Goal: Task Accomplishment & Management: Manage account settings

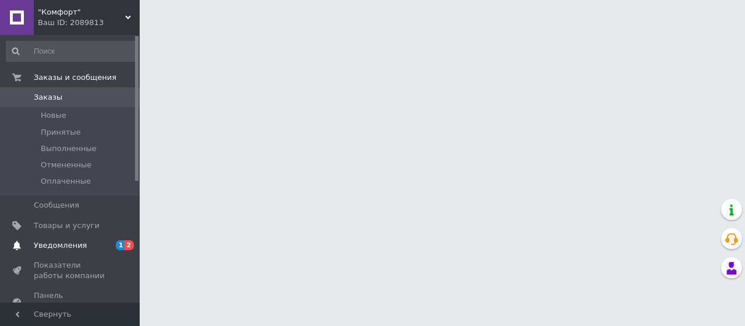
click at [65, 247] on span "Уведомления" at bounding box center [60, 245] width 53 height 10
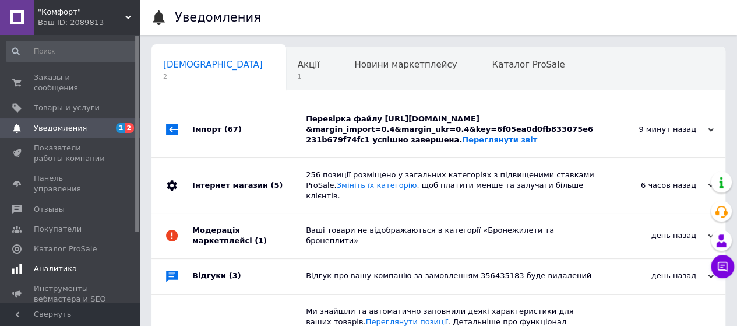
scroll to position [0, 3]
click at [294, 68] on span "Акції" at bounding box center [305, 64] width 22 height 10
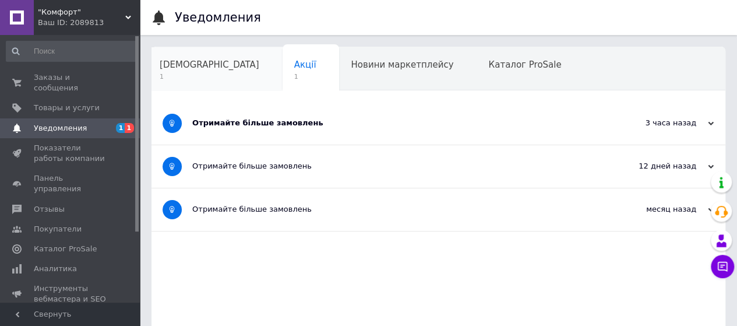
click at [183, 66] on span "[DEMOGRAPHIC_DATA]" at bounding box center [210, 64] width 100 height 10
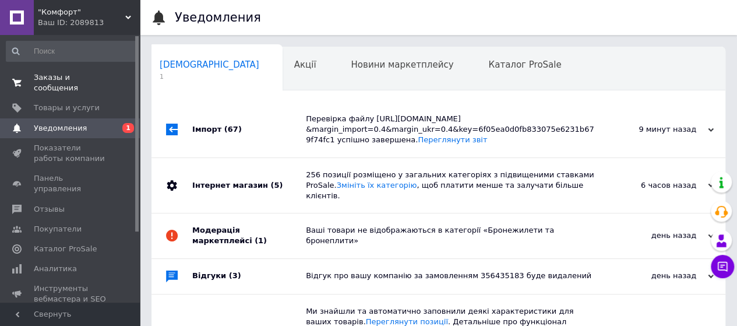
click at [90, 80] on span "Заказы и сообщения" at bounding box center [71, 82] width 74 height 21
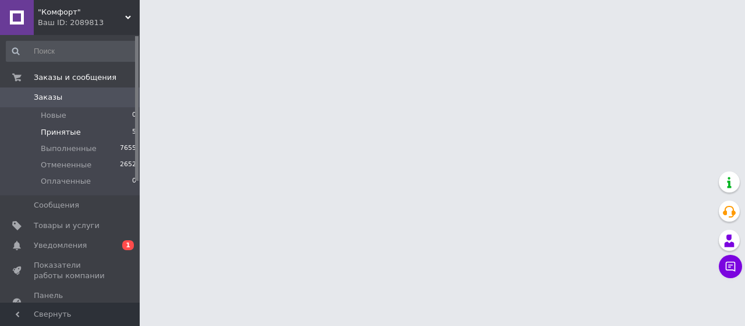
click at [70, 128] on span "Принятые" at bounding box center [61, 132] width 40 height 10
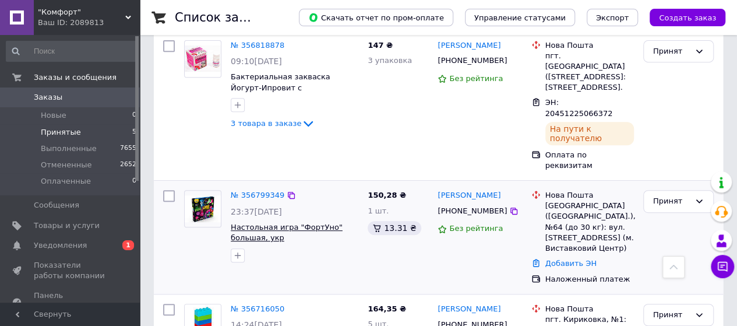
scroll to position [254, 0]
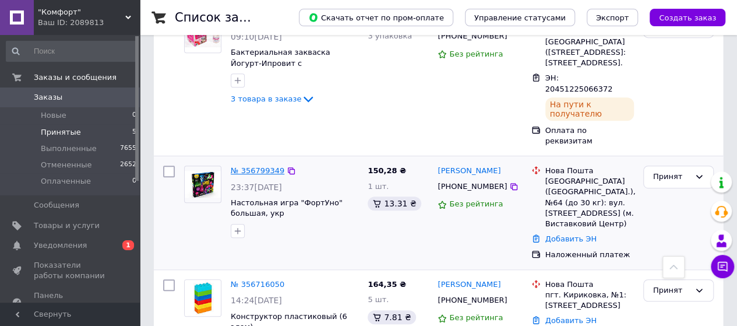
click at [261, 166] on link "№ 356799349" at bounding box center [258, 170] width 54 height 9
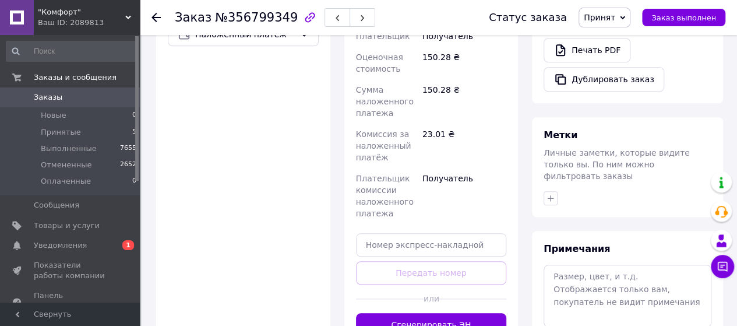
scroll to position [524, 0]
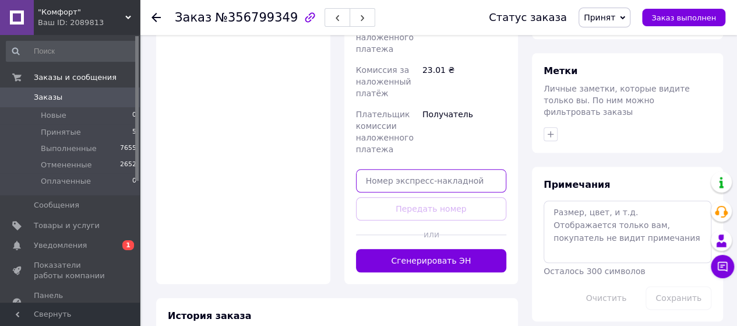
click at [373, 169] on input "text" at bounding box center [431, 180] width 151 height 23
paste input "20451224841667"
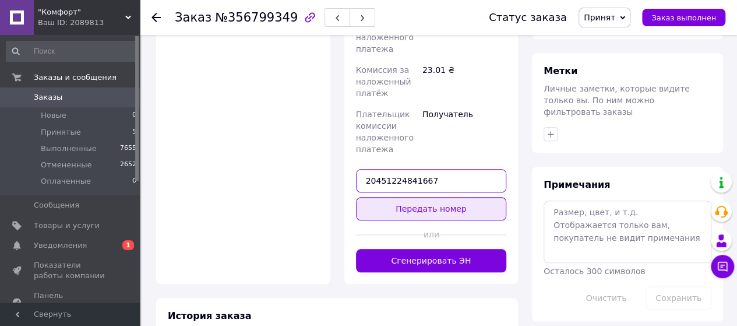
type input "20451224841667"
click at [405, 197] on button "Передать номер" at bounding box center [431, 208] width 151 height 23
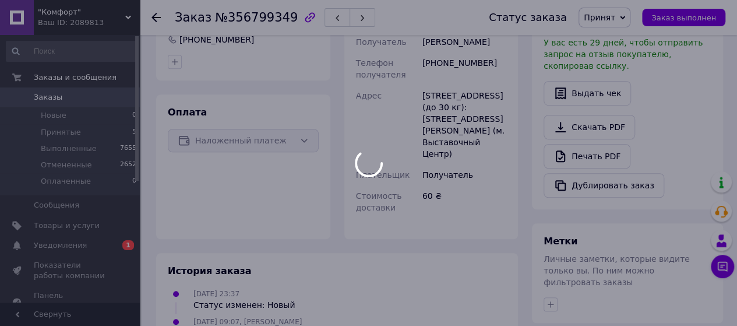
scroll to position [349, 0]
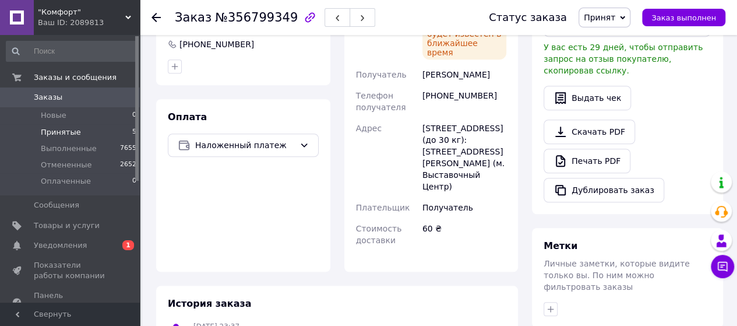
click at [56, 131] on span "Принятые" at bounding box center [61, 132] width 40 height 10
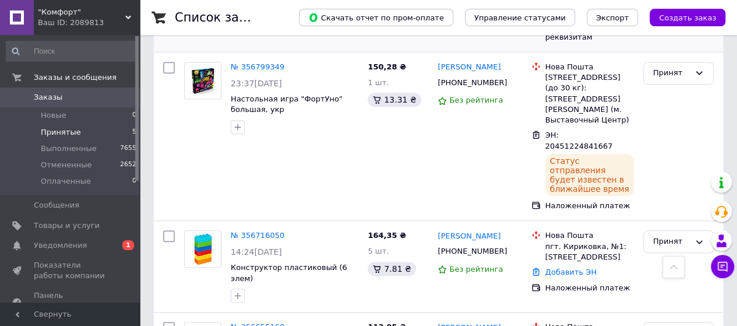
scroll to position [408, 0]
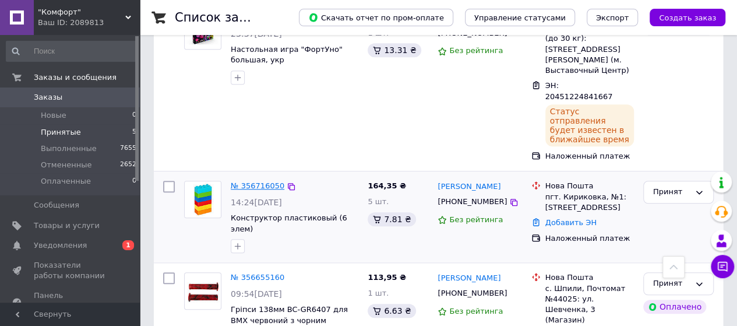
click at [250, 181] on link "№ 356716050" at bounding box center [258, 185] width 54 height 9
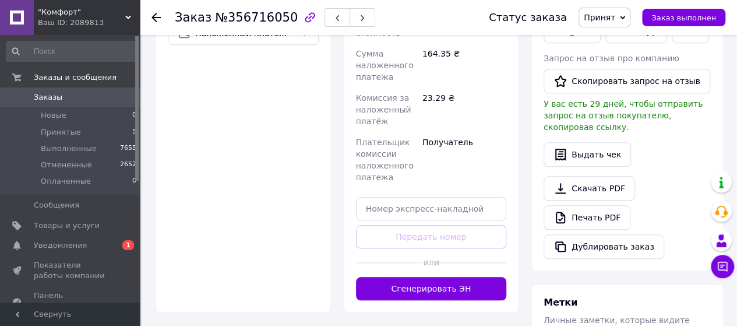
scroll to position [466, 0]
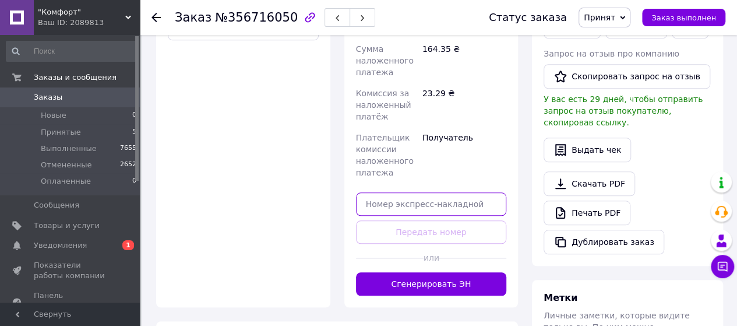
click at [374, 192] on input "text" at bounding box center [431, 203] width 151 height 23
paste input "20451224968485"
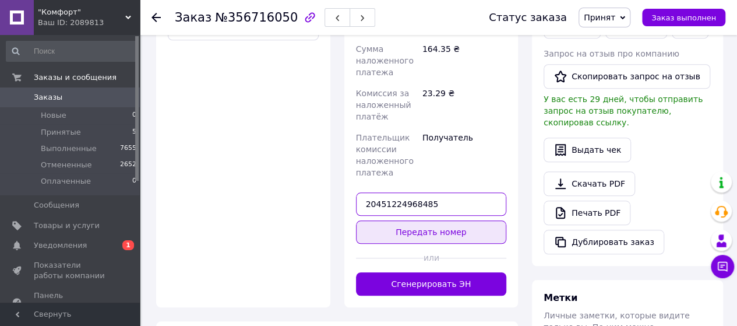
type input "20451224968485"
click at [395, 220] on button "Передать номер" at bounding box center [431, 231] width 151 height 23
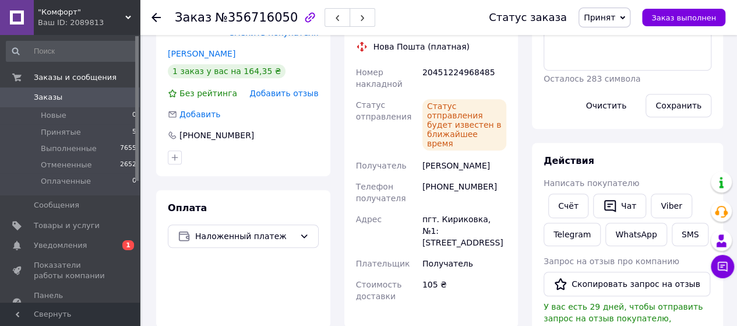
scroll to position [175, 0]
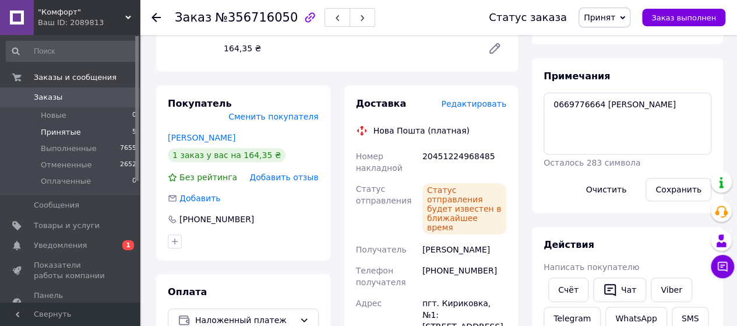
click at [63, 129] on span "Принятые" at bounding box center [61, 132] width 40 height 10
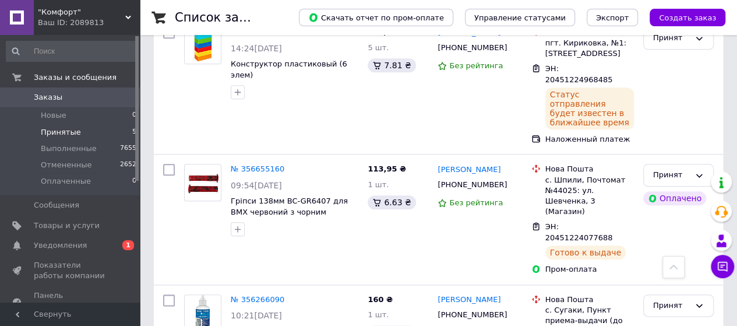
scroll to position [539, 0]
